Goal: Check status: Check status

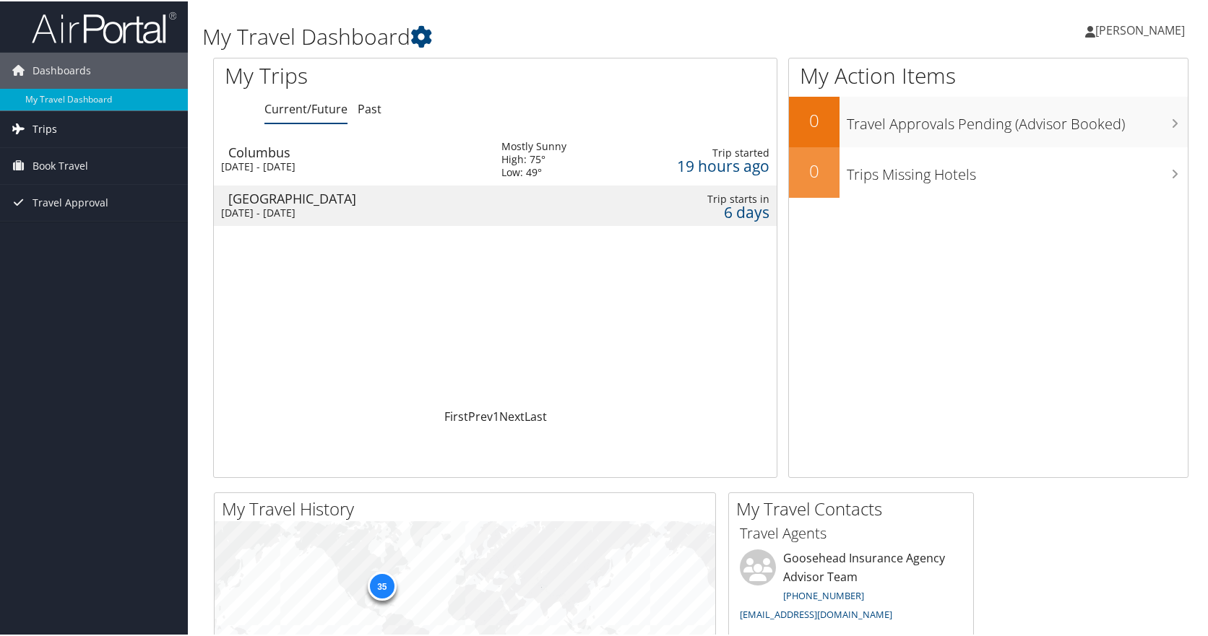
click at [48, 129] on span "Trips" at bounding box center [45, 128] width 25 height 36
click at [321, 208] on div "Mon 20 Oct 2025 - Tue 21 Oct 2025" at bounding box center [350, 211] width 259 height 13
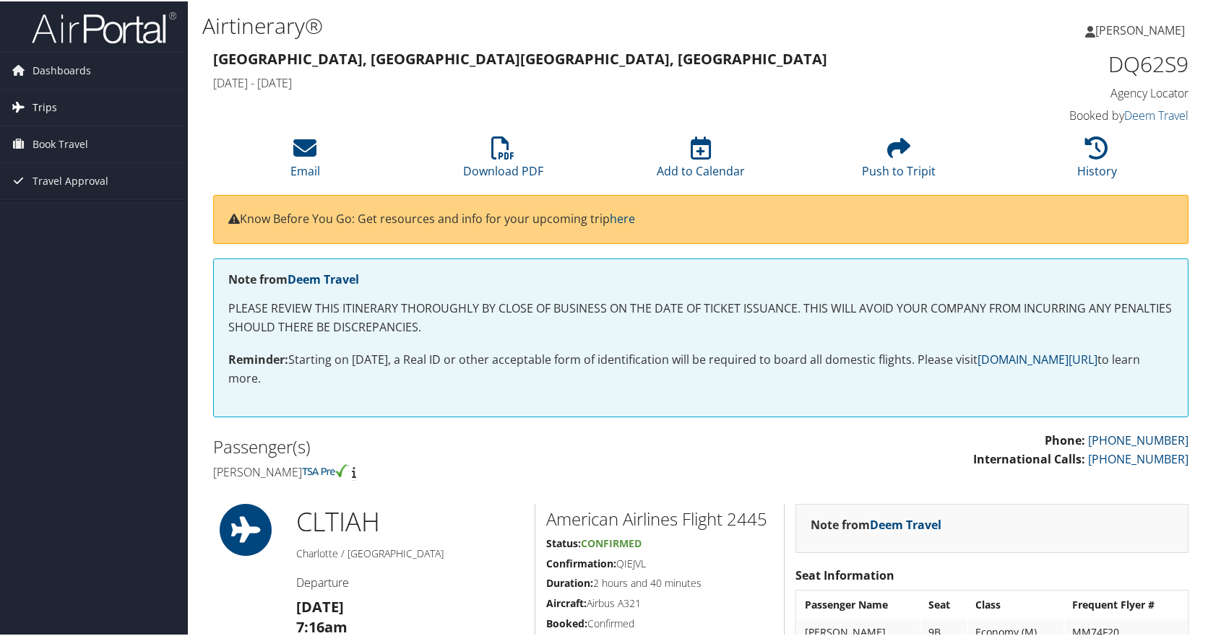
click at [42, 101] on span "Trips" at bounding box center [45, 106] width 25 height 36
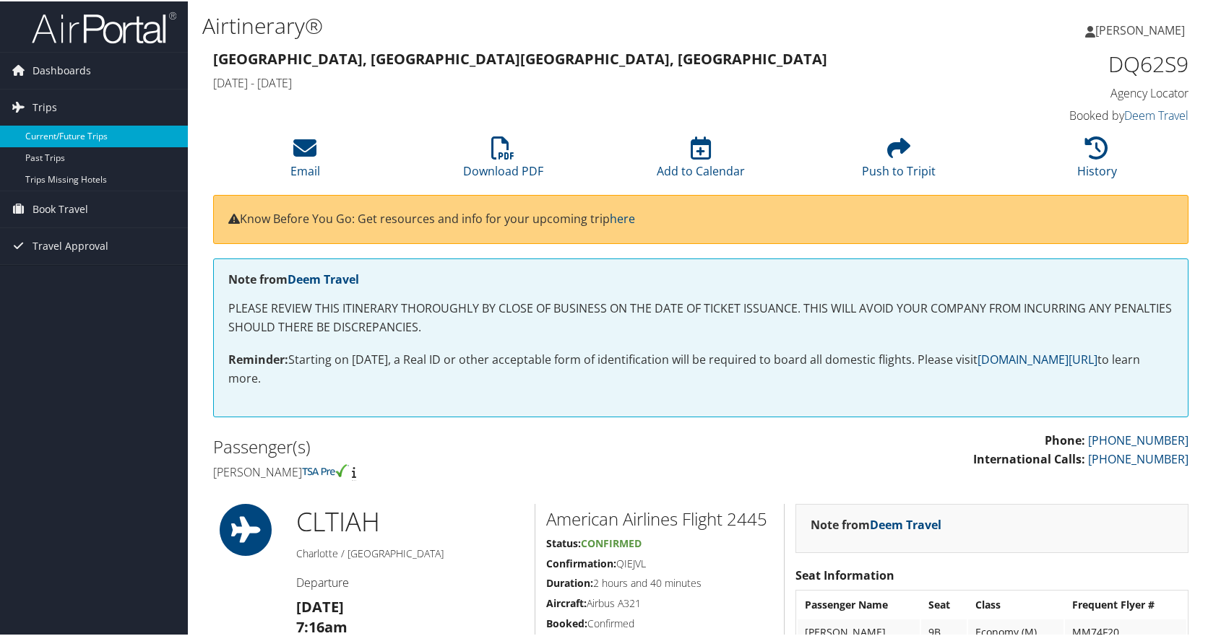
click at [51, 132] on link "Current/Future Trips" at bounding box center [94, 135] width 188 height 22
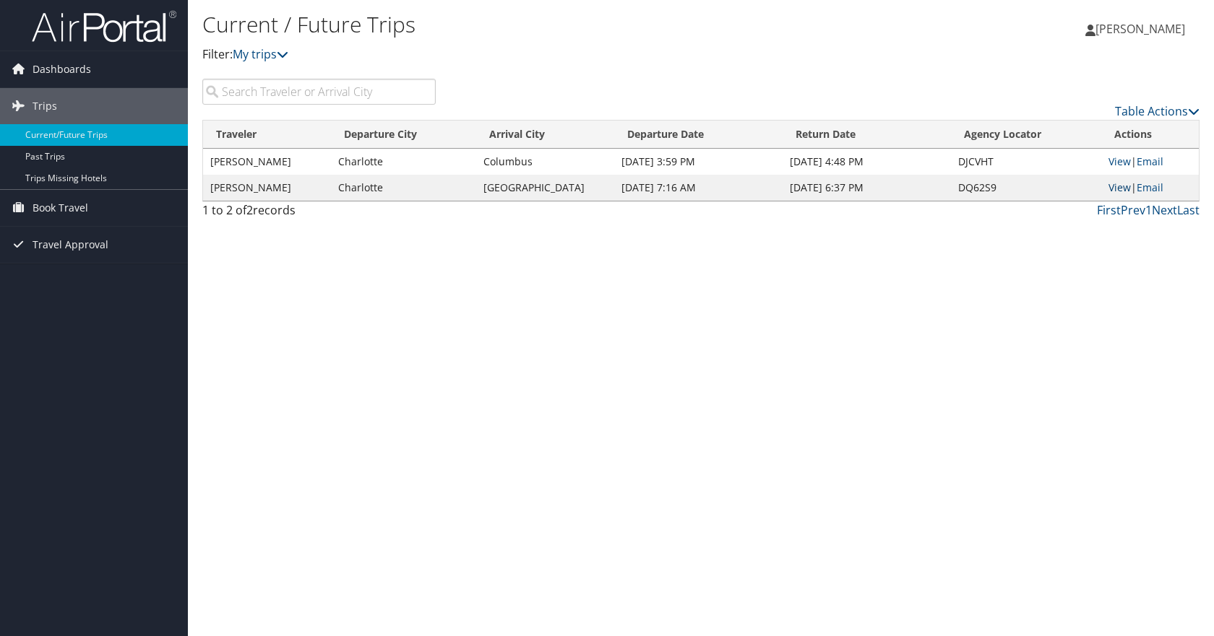
click at [1114, 186] on link "View" at bounding box center [1119, 188] width 22 height 14
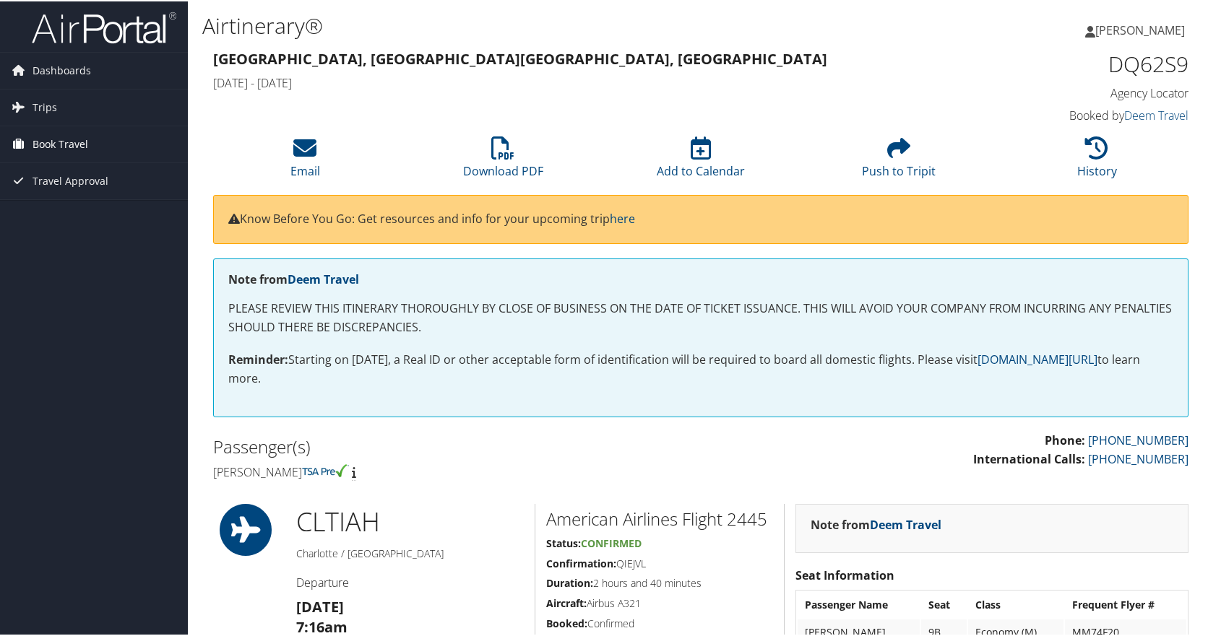
click at [55, 142] on span "Book Travel" at bounding box center [61, 143] width 56 height 36
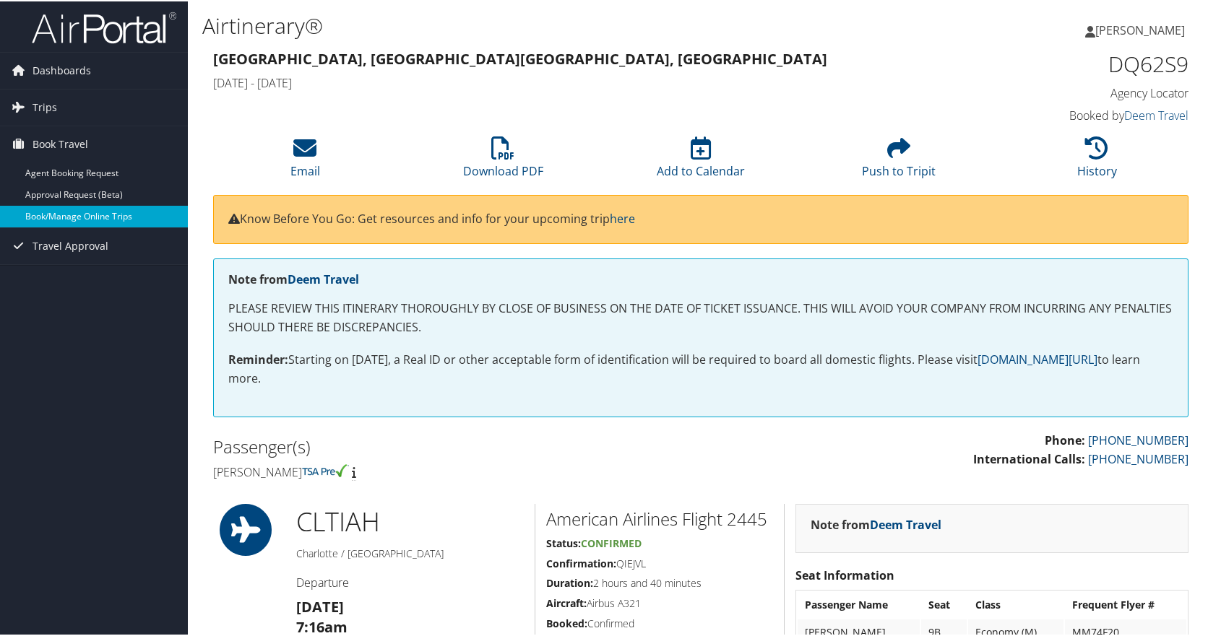
click at [61, 217] on link "Book/Manage Online Trips" at bounding box center [94, 215] width 188 height 22
